Goal: Task Accomplishment & Management: Use online tool/utility

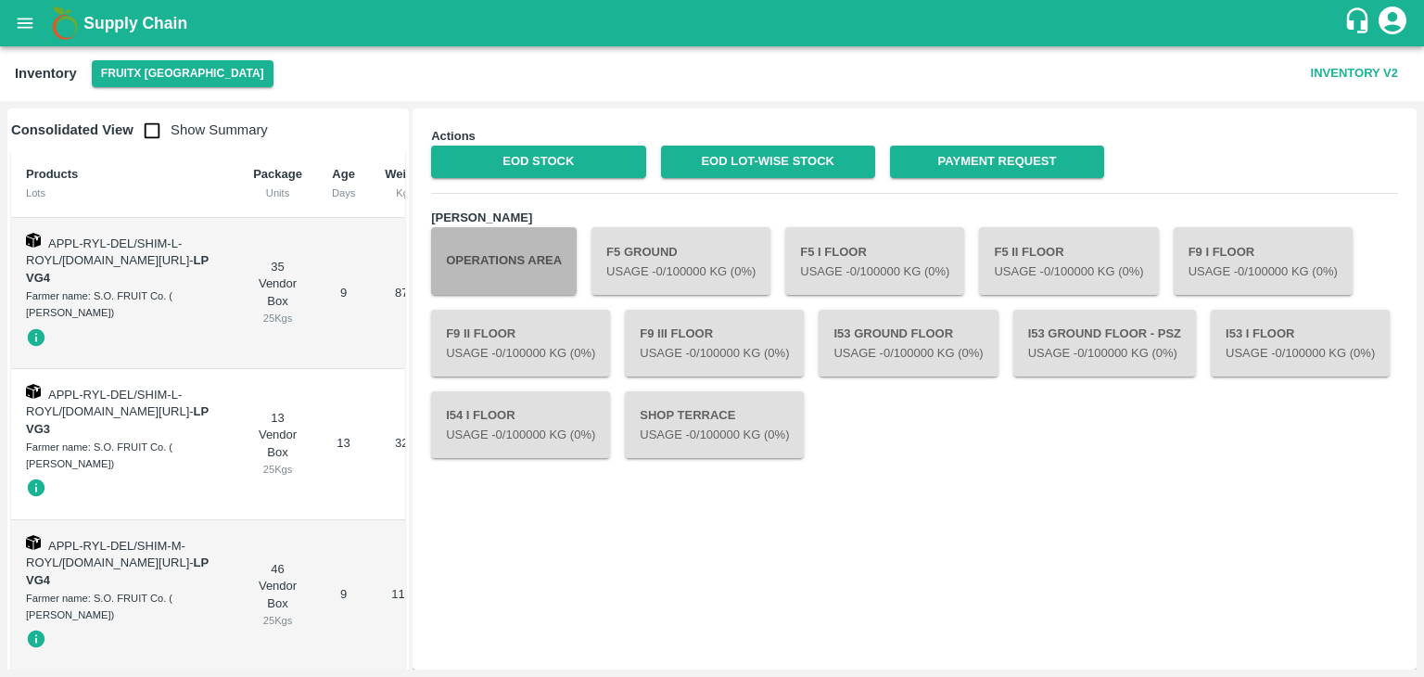
click at [516, 275] on button "Operations Area" at bounding box center [504, 260] width 146 height 67
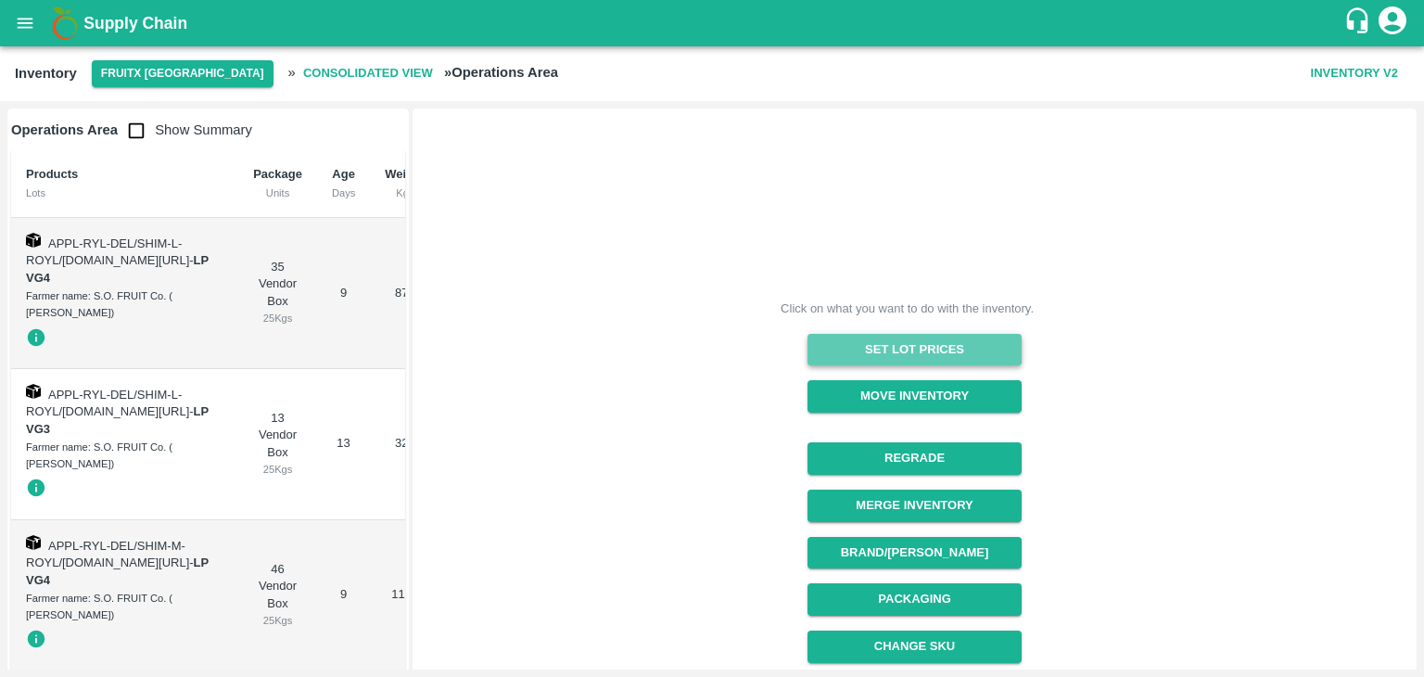
click at [952, 351] on button "Set Lot Prices" at bounding box center [914, 350] width 214 height 32
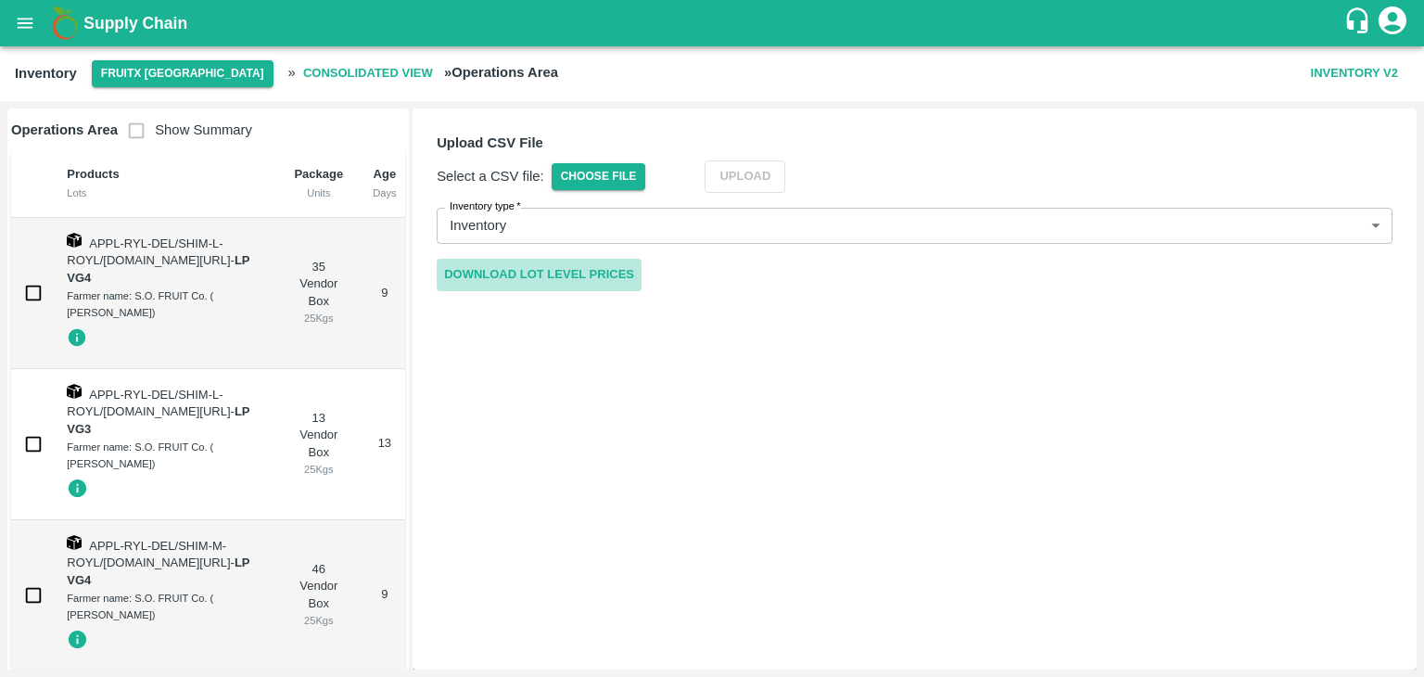
click at [545, 273] on link "Download Lot Level Prices" at bounding box center [539, 275] width 205 height 32
click at [603, 179] on span "Choose File" at bounding box center [598, 176] width 95 height 27
click at [0, 0] on input "Choose File" at bounding box center [0, 0] width 0 height 0
click at [790, 177] on button "Upload" at bounding box center [773, 176] width 81 height 32
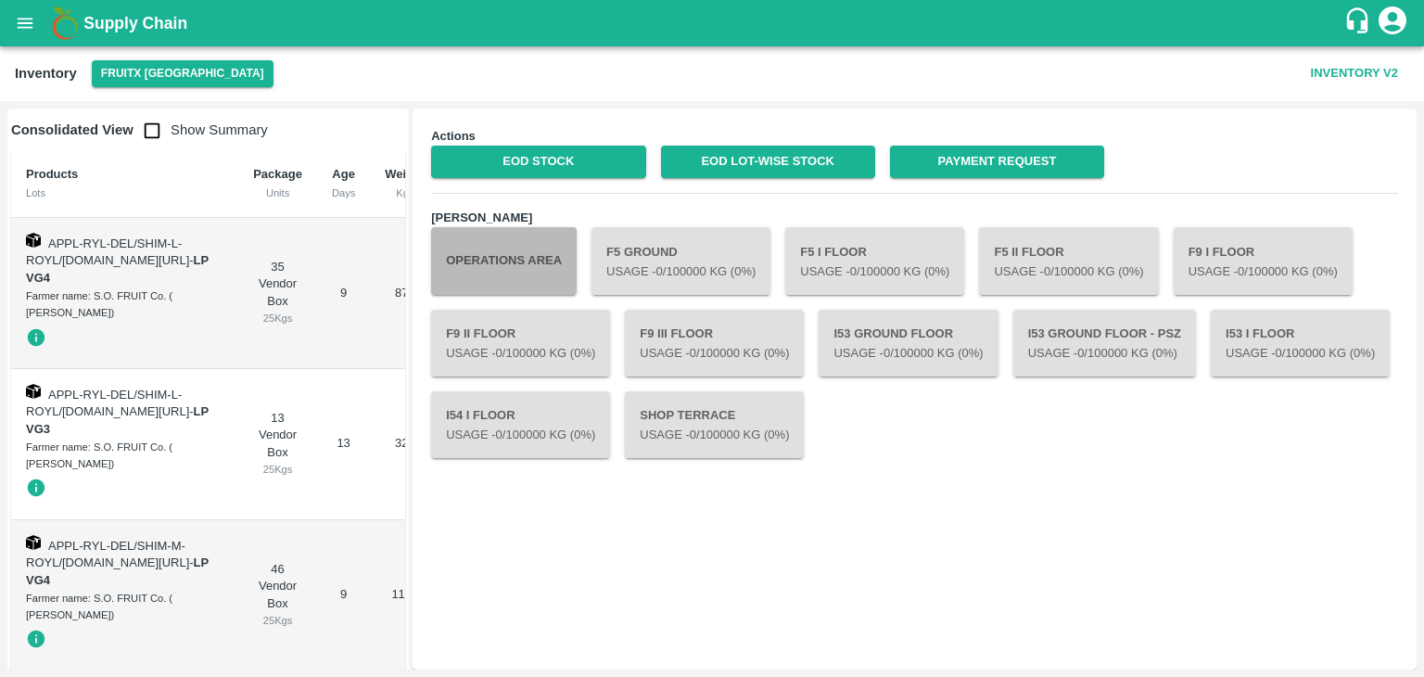
click at [469, 271] on button "Operations Area" at bounding box center [504, 260] width 146 height 67
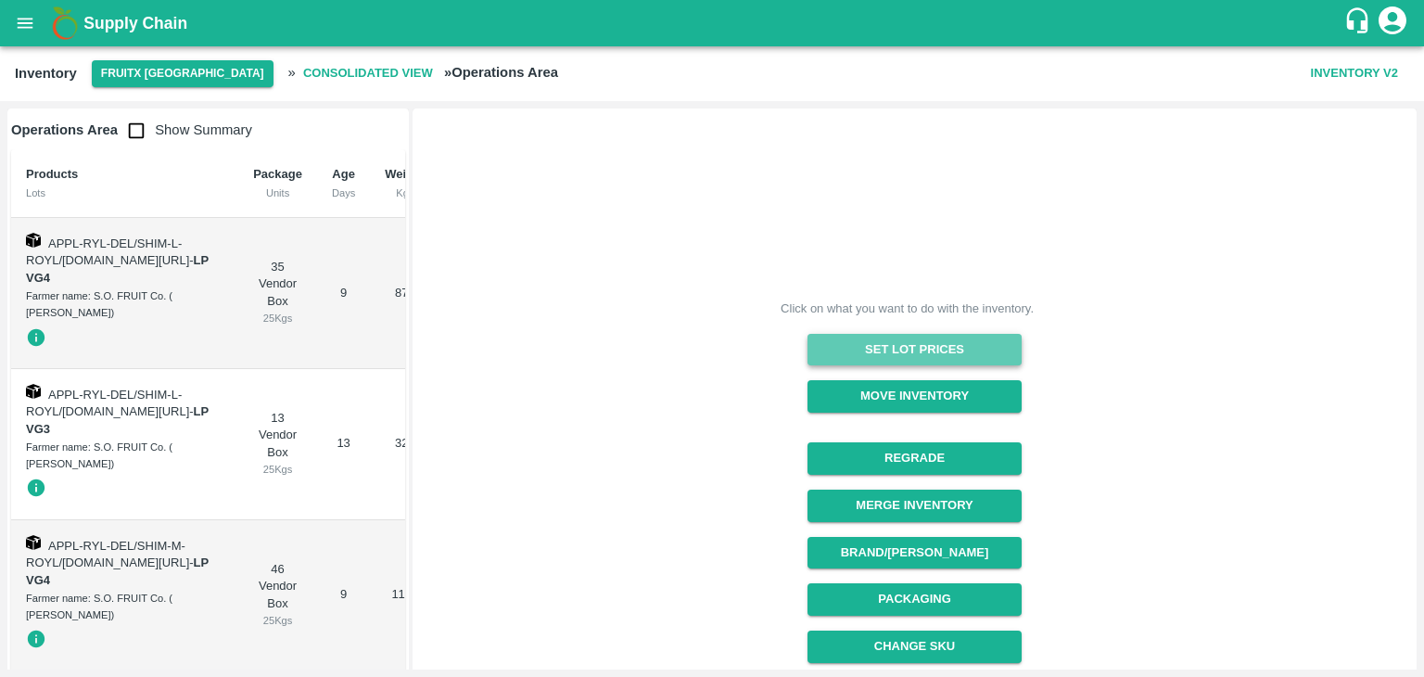
click at [932, 352] on button "Set Lot Prices" at bounding box center [914, 350] width 214 height 32
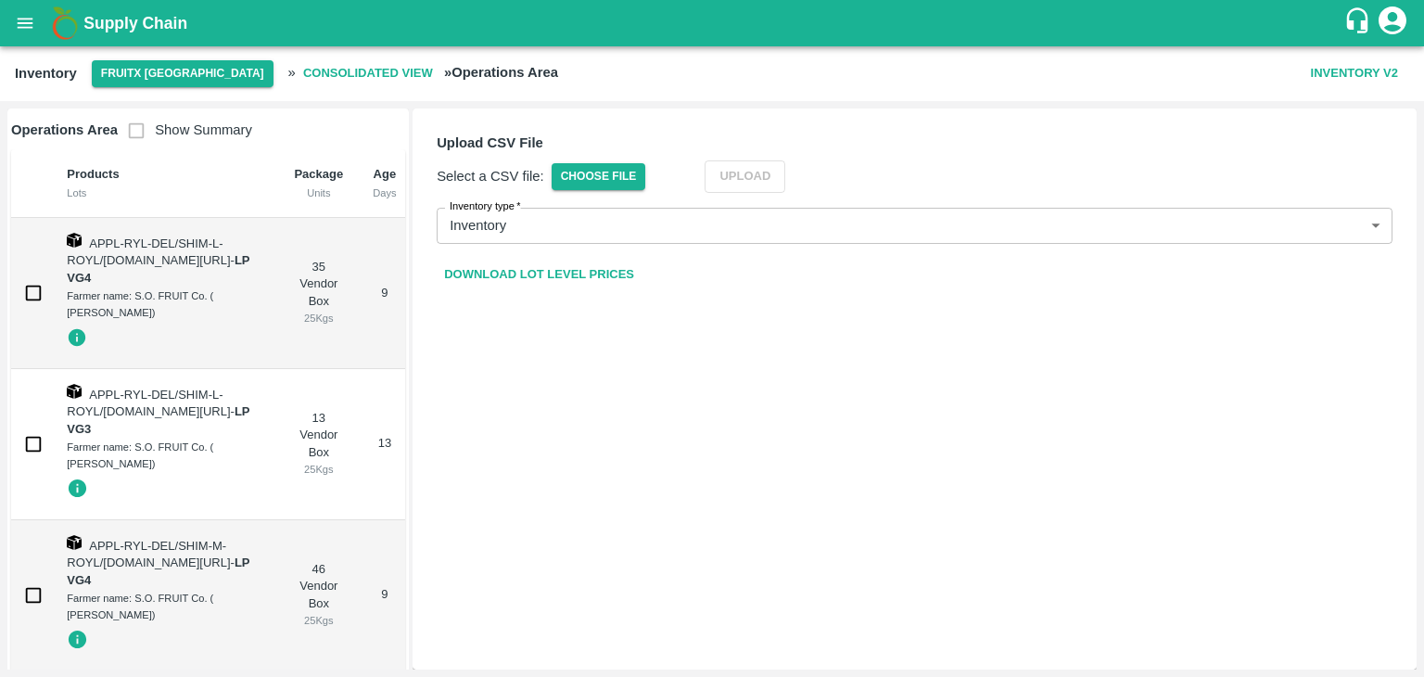
click at [526, 269] on link "Download Lot Level Prices" at bounding box center [539, 275] width 205 height 32
click at [606, 186] on span "Choose File" at bounding box center [598, 176] width 95 height 27
click at [0, 0] on input "Choose File" at bounding box center [0, 0] width 0 height 0
drag, startPoint x: 777, startPoint y: 181, endPoint x: 753, endPoint y: 174, distance: 25.0
click at [753, 174] on button "Upload" at bounding box center [773, 176] width 81 height 32
